Goal: Information Seeking & Learning: Learn about a topic

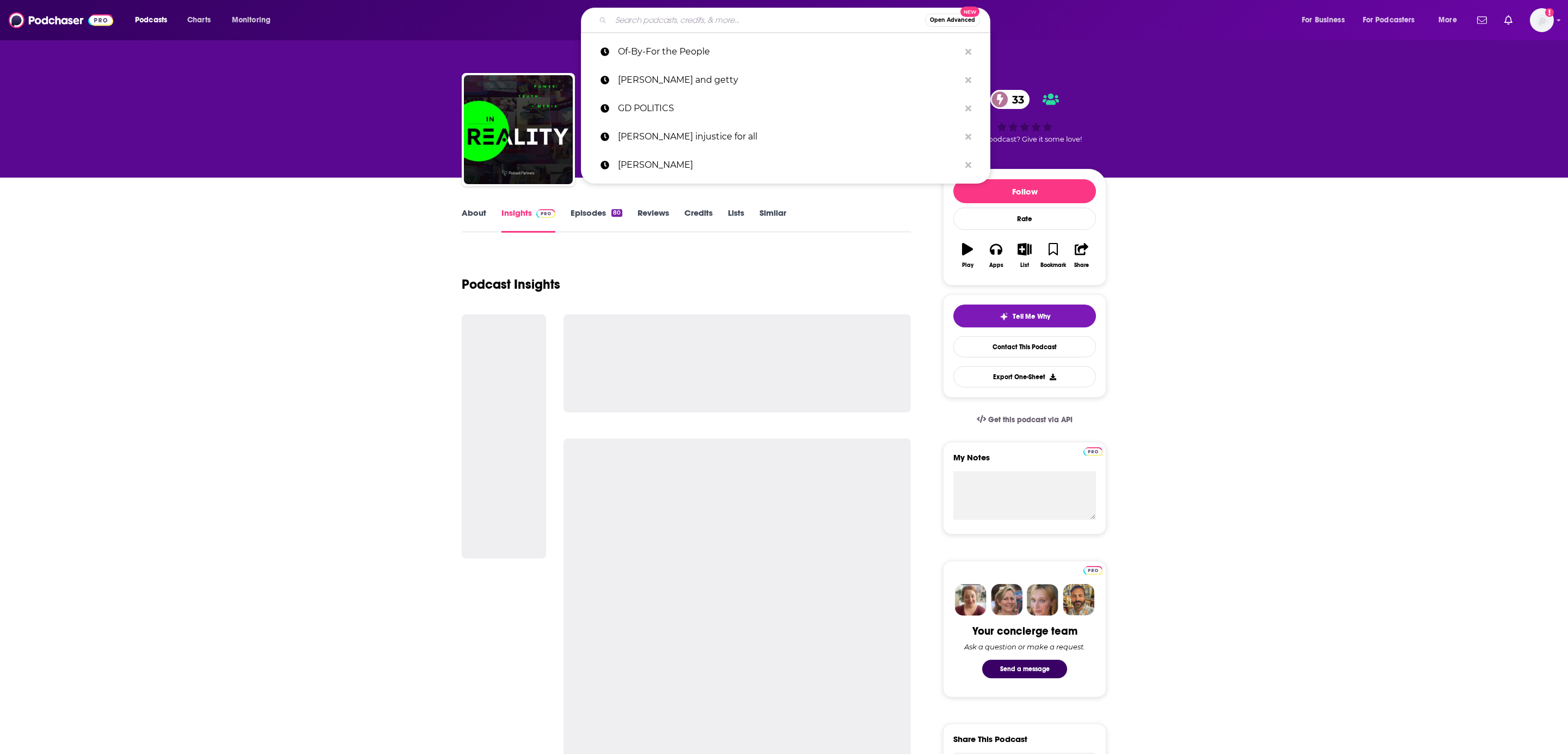
click at [636, 19] on input "Search podcasts, credits, & more..." at bounding box center [767, 20] width 314 height 17
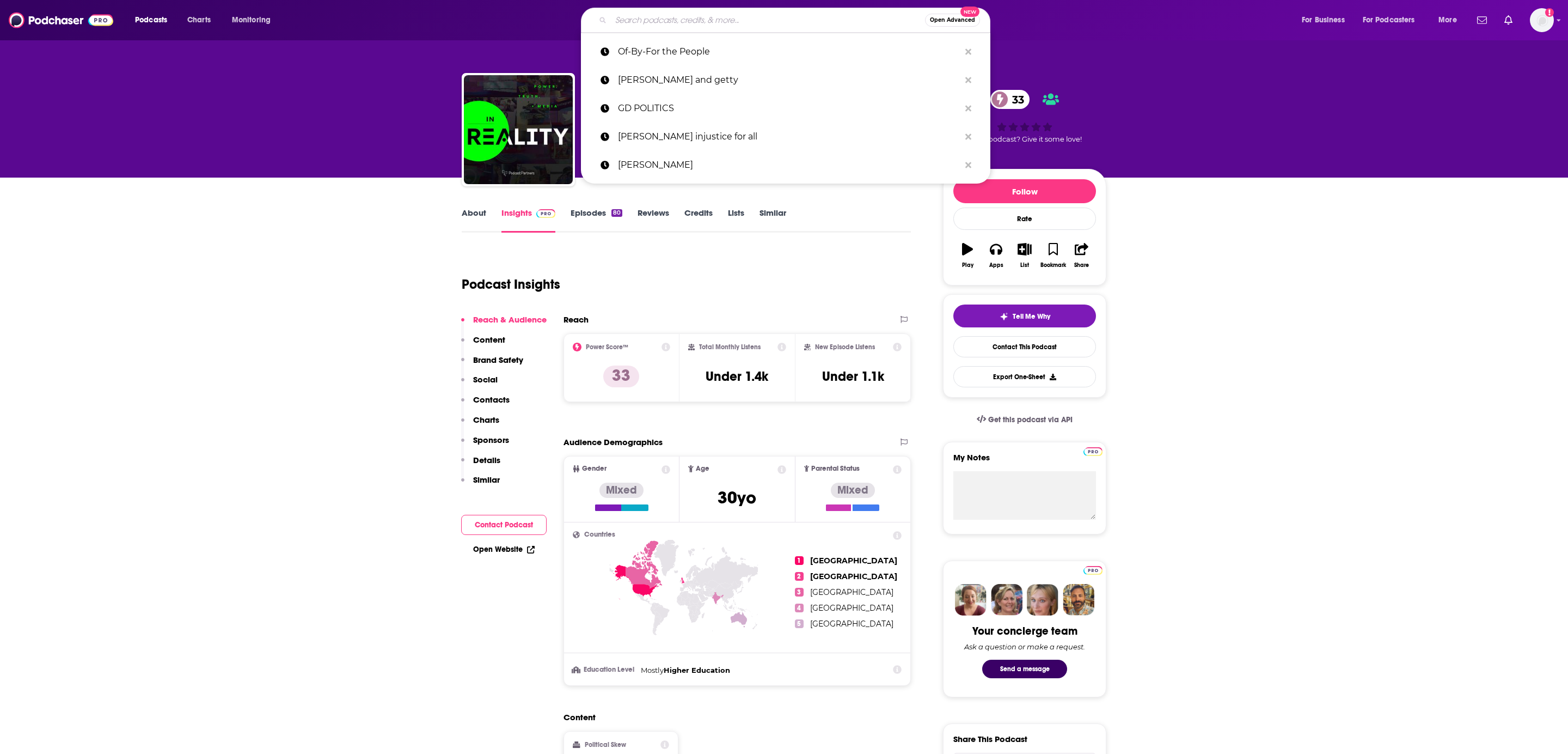
paste input "History As It Happens"
type input "History As It Happens"
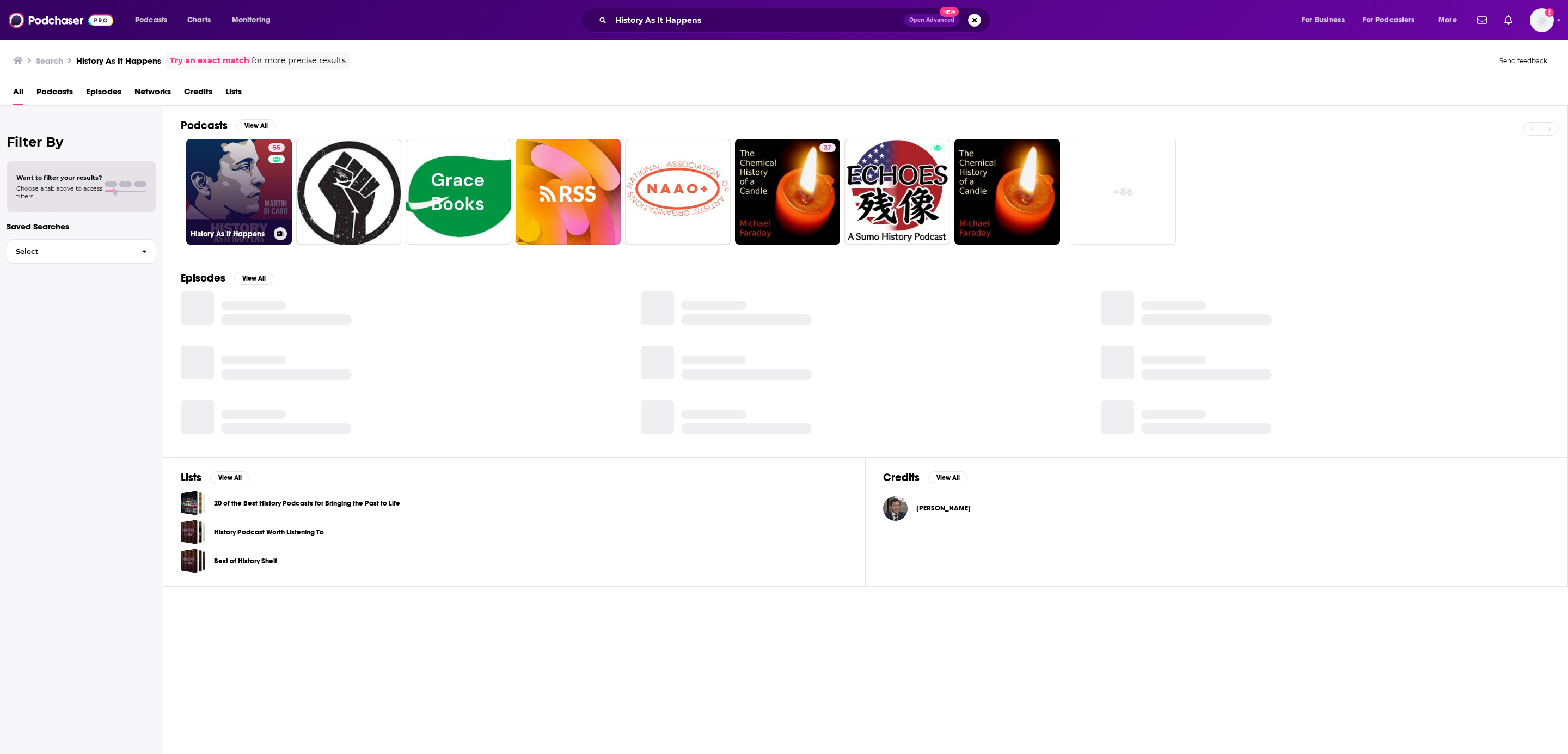
click at [262, 206] on link "55 History As It Happens" at bounding box center [239, 191] width 105 height 105
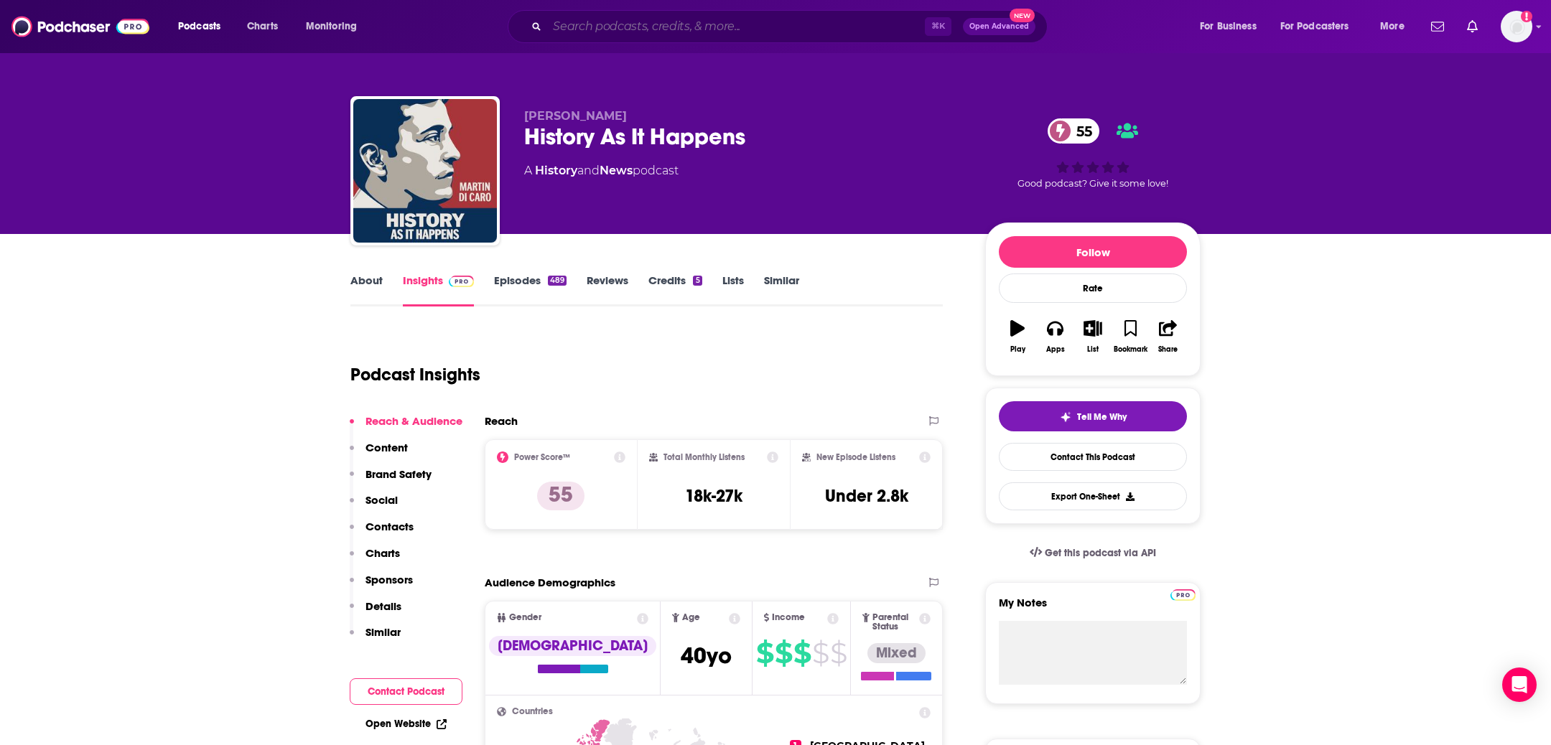
click at [573, 18] on input "Search podcasts, credits, & more..." at bounding box center [736, 26] width 378 height 23
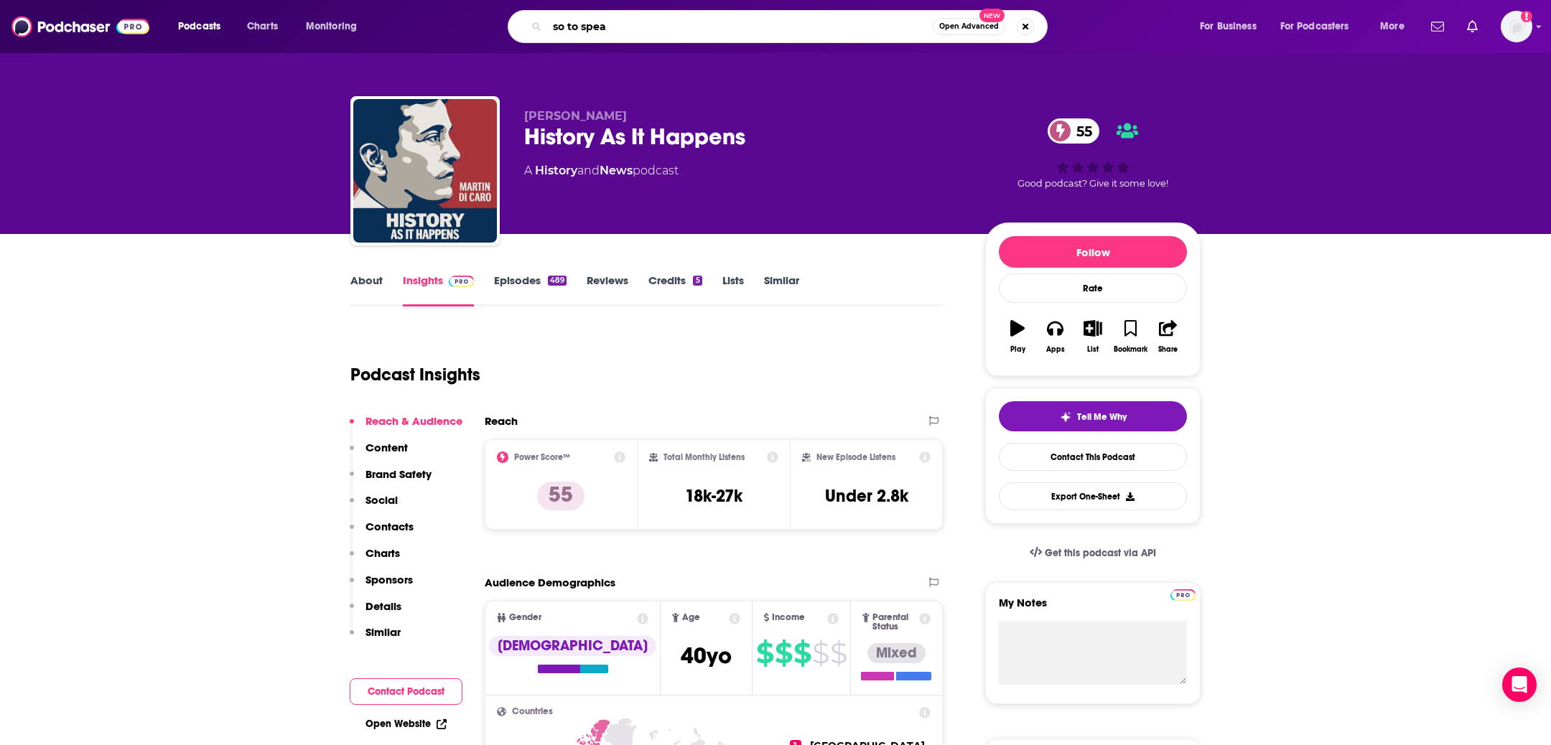
type input "so to speak"
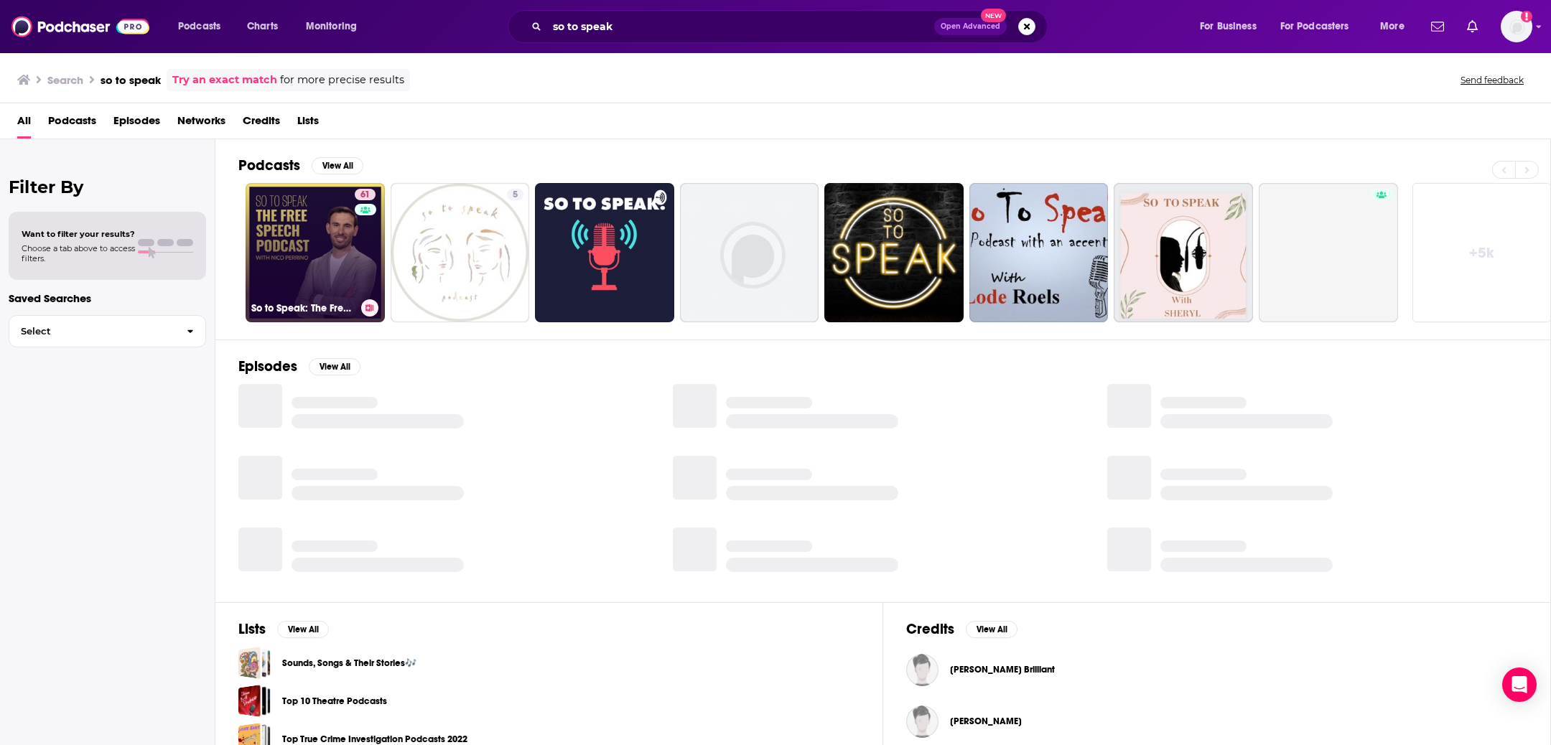
click at [342, 244] on link "61 So to Speak: The Free Speech Podcast" at bounding box center [315, 252] width 139 height 139
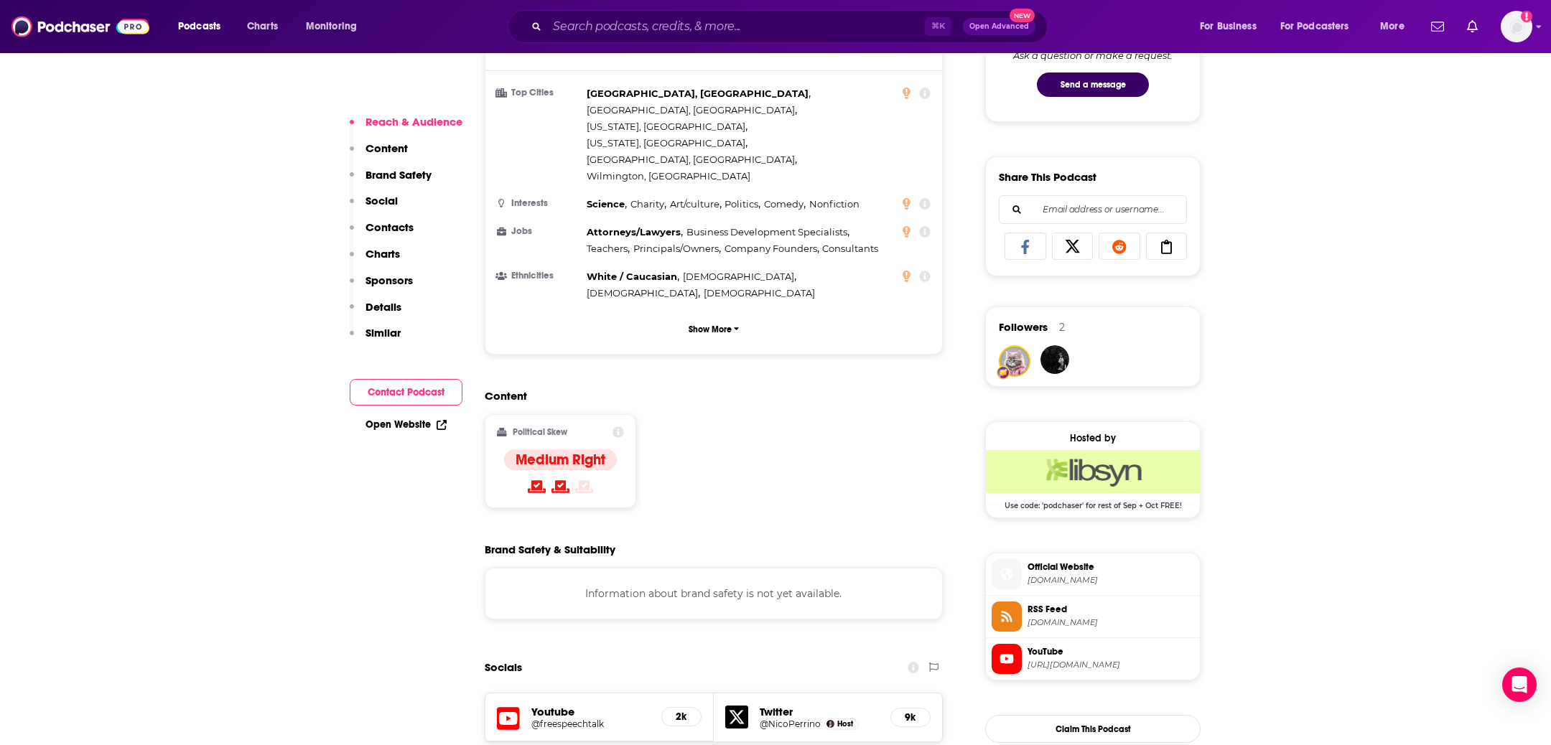
scroll to position [924, 0]
